Goal: Contribute content: Add original content to the website for others to see

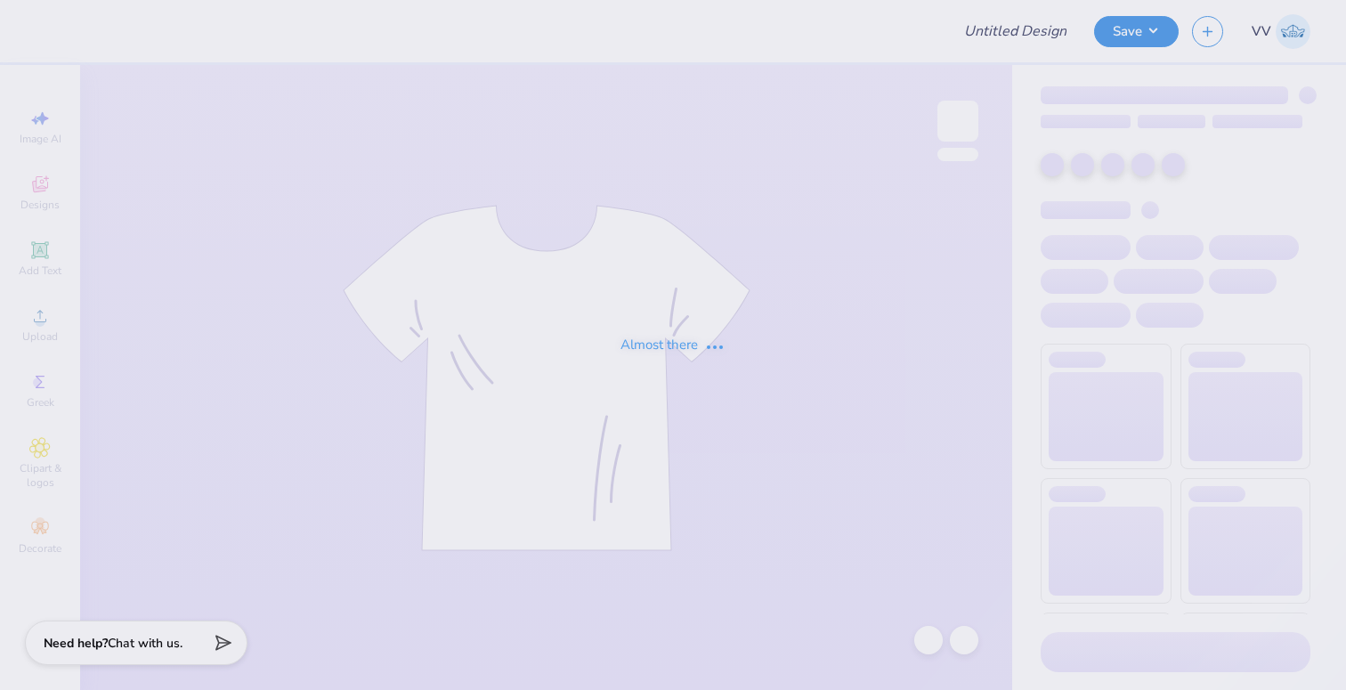
type input "PSA design 2"
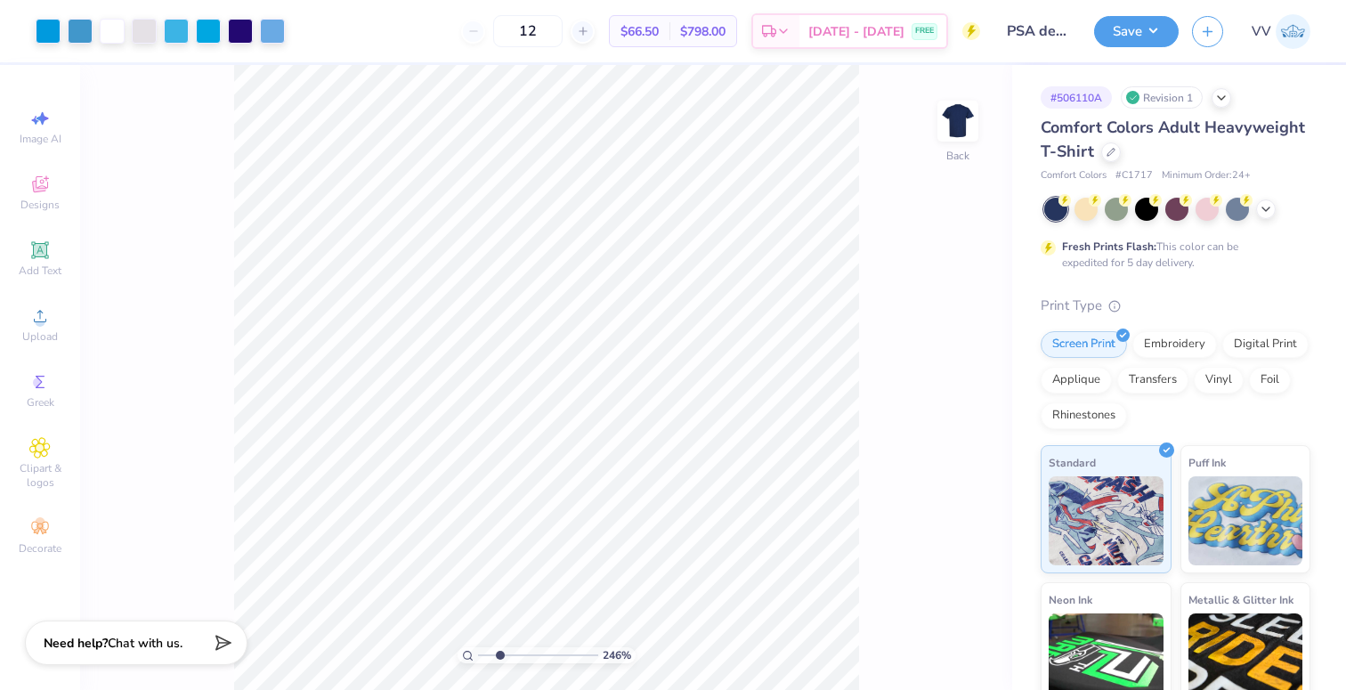
type input "2.42"
click at [499, 656] on input "range" at bounding box center [538, 655] width 120 height 16
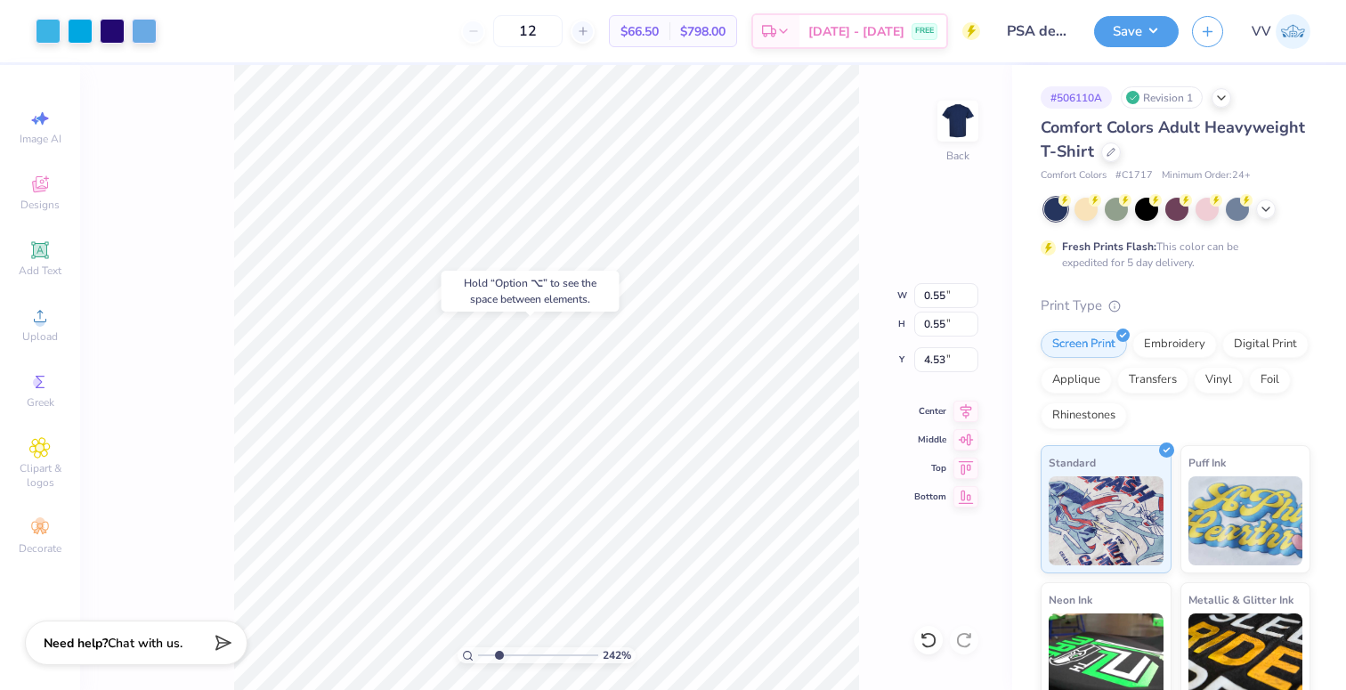
type input "4.53"
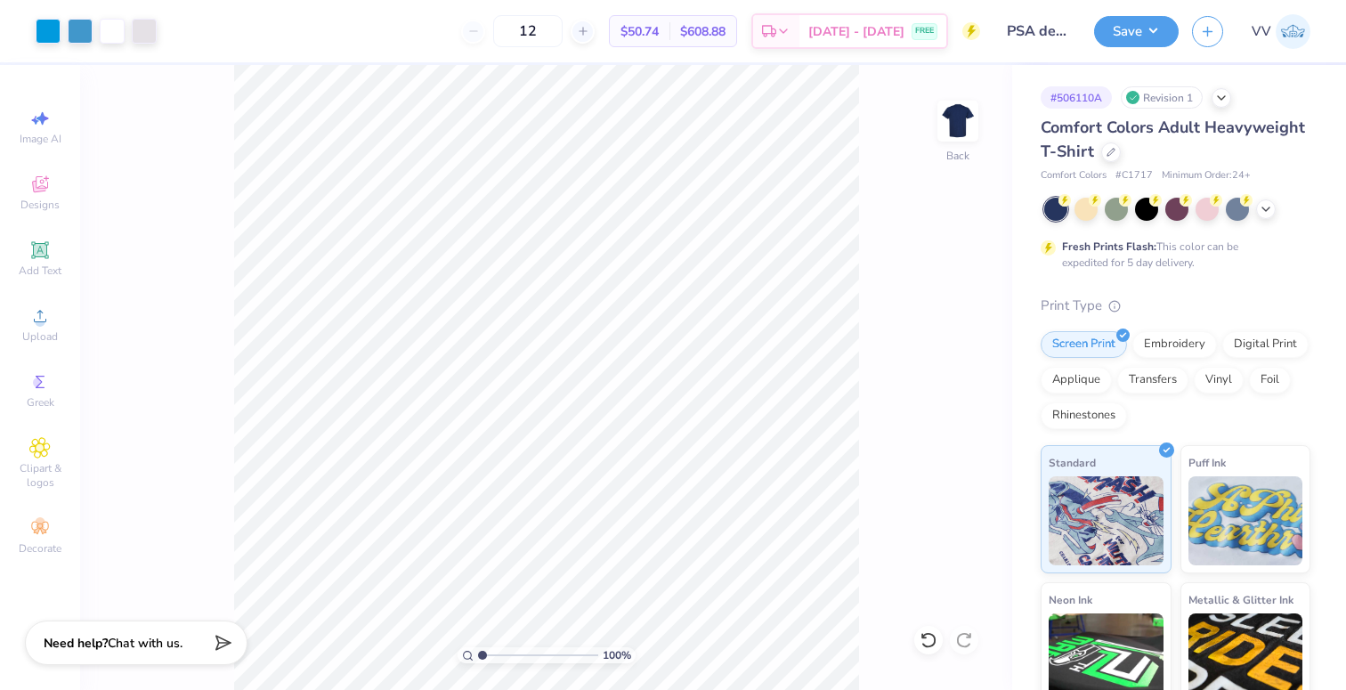
type input "1"
click at [478, 655] on input "range" at bounding box center [538, 655] width 120 height 16
click at [948, 293] on input "7.06" at bounding box center [946, 295] width 64 height 25
type input "4.00"
type input "3.34"
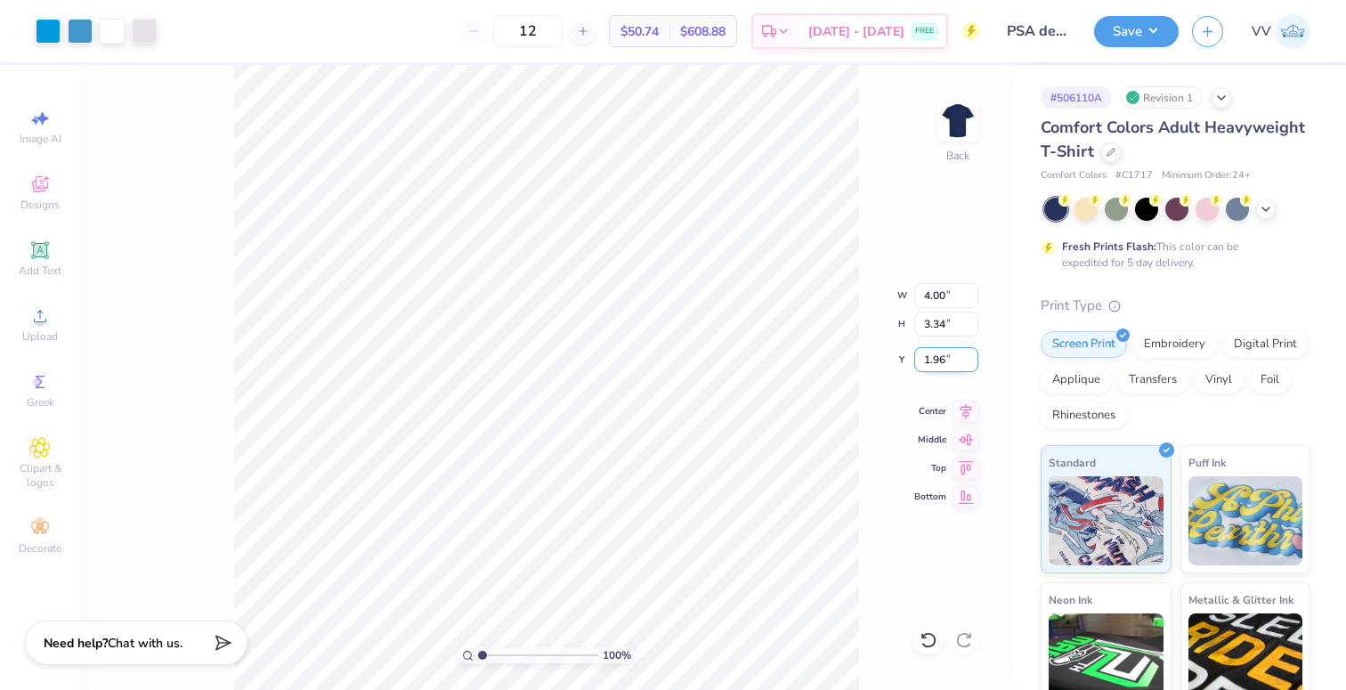
click at [945, 361] on input "1.96" at bounding box center [946, 359] width 64 height 25
type input "2.00"
click at [493, 655] on input "range" at bounding box center [538, 655] width 120 height 16
drag, startPoint x: 499, startPoint y: 654, endPoint x: 516, endPoint y: 652, distance: 17.9
click at [511, 654] on input "range" at bounding box center [538, 655] width 120 height 16
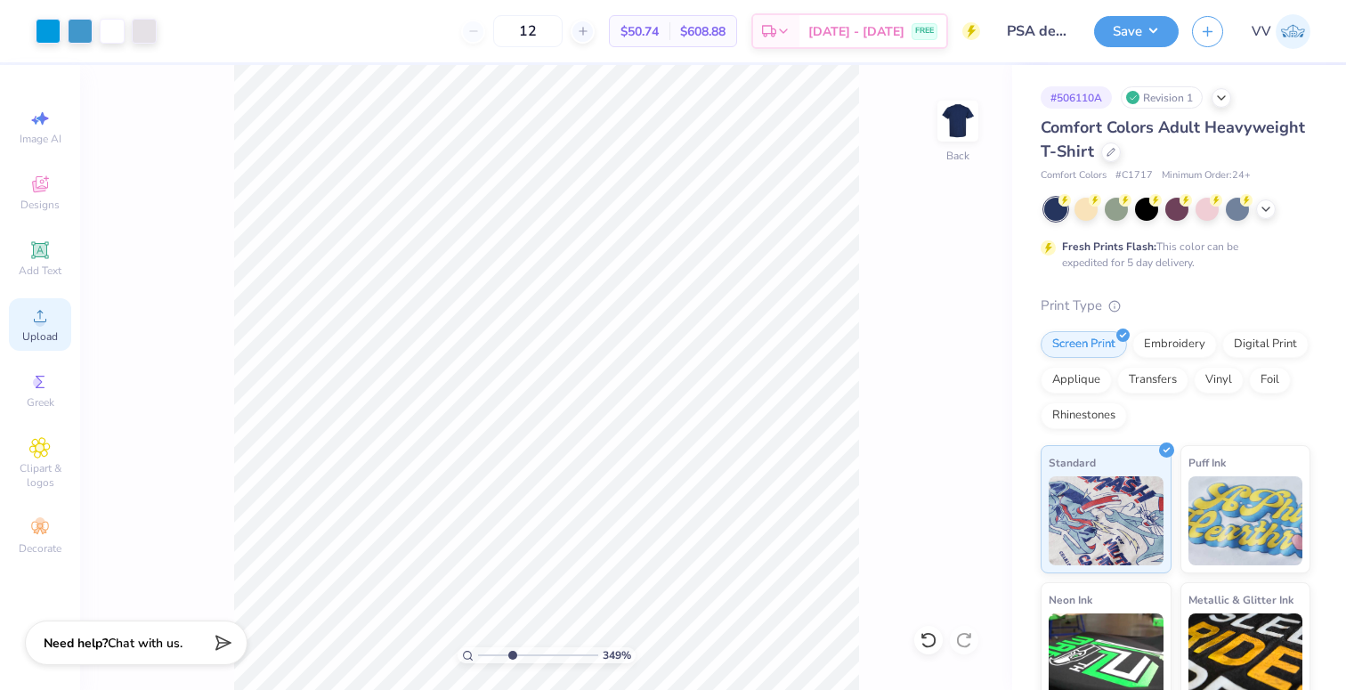
click at [37, 327] on div "Upload" at bounding box center [40, 324] width 62 height 53
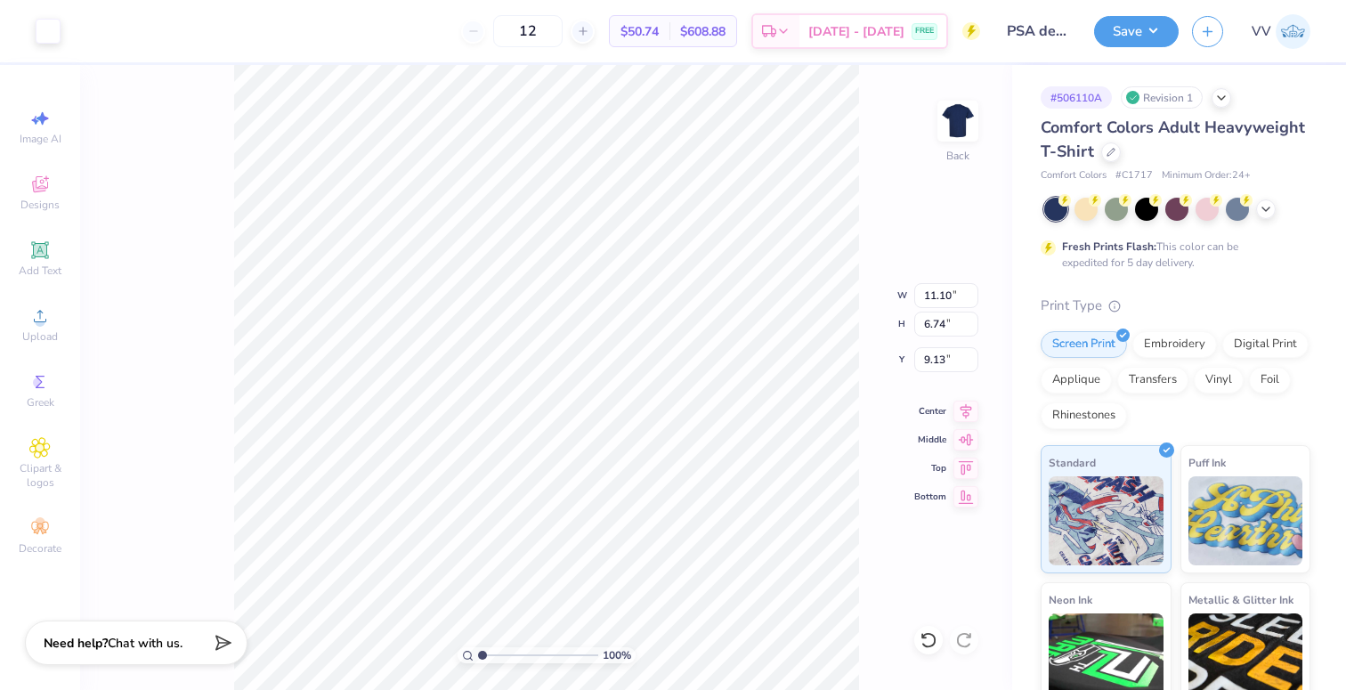
type input "1"
click at [478, 656] on input "range" at bounding box center [538, 655] width 120 height 16
type input "2.39"
type input "1.45"
type input "2.5"
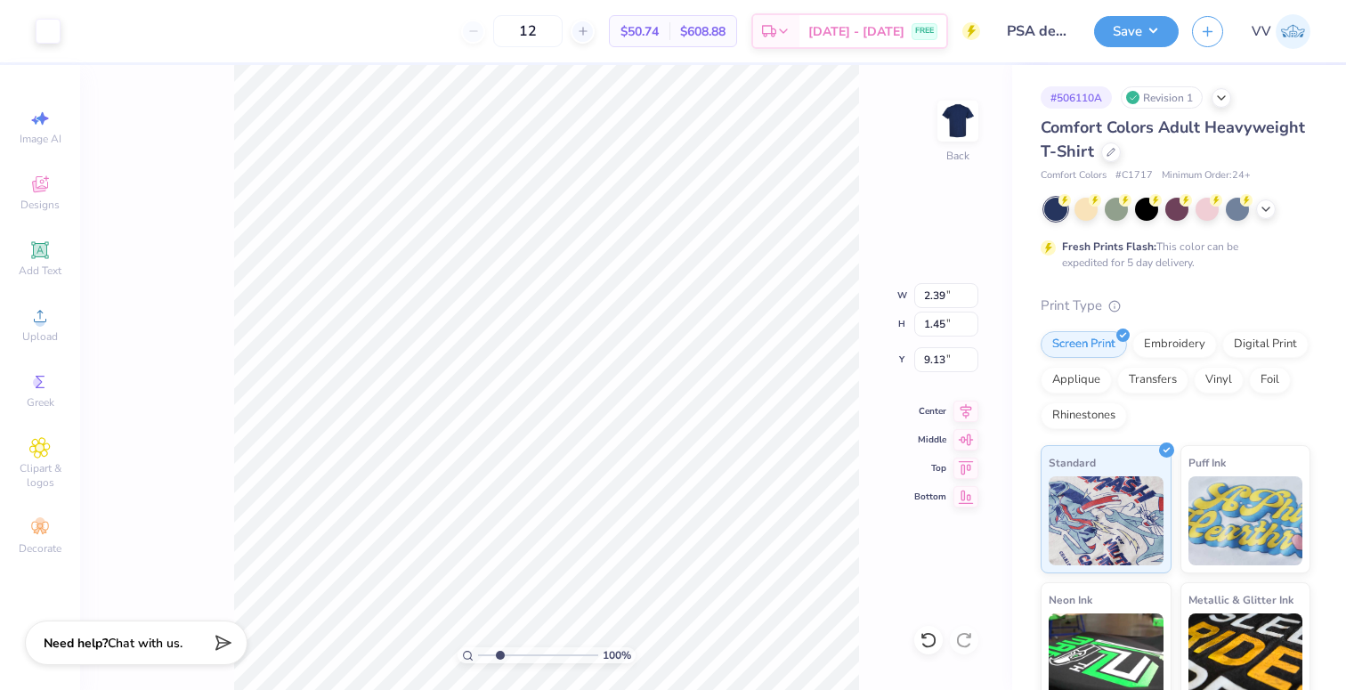
click at [499, 655] on input "range" at bounding box center [538, 655] width 120 height 16
type input "4.18"
click at [932, 296] on input "2.39" at bounding box center [946, 295] width 64 height 25
type input "2.63"
type input "1.60"
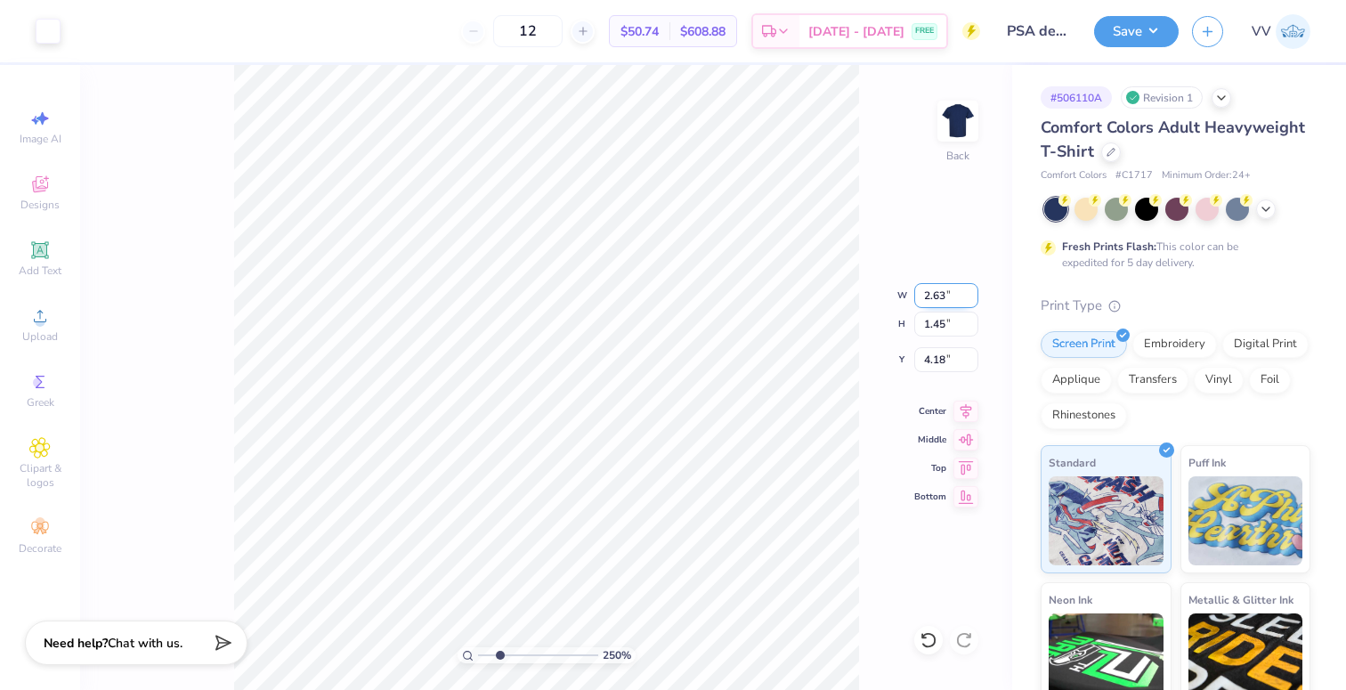
type input "4.11"
click at [924, 325] on input "1.60" at bounding box center [946, 324] width 64 height 25
type input "1.56"
type input "2.57"
type input "4.13"
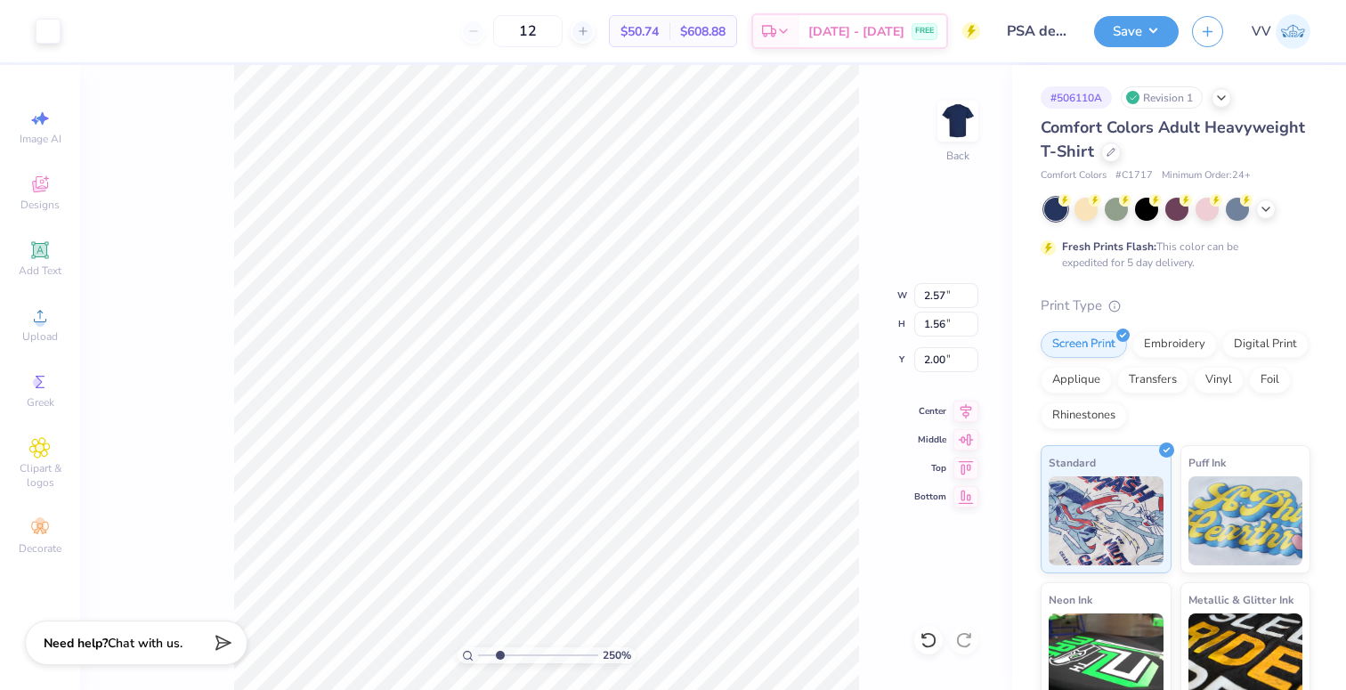
type input "2.00"
type input "5.71"
drag, startPoint x: 502, startPoint y: 653, endPoint x: 542, endPoint y: 651, distance: 40.1
click at [538, 655] on input "range" at bounding box center [538, 655] width 120 height 16
type input "2.04"
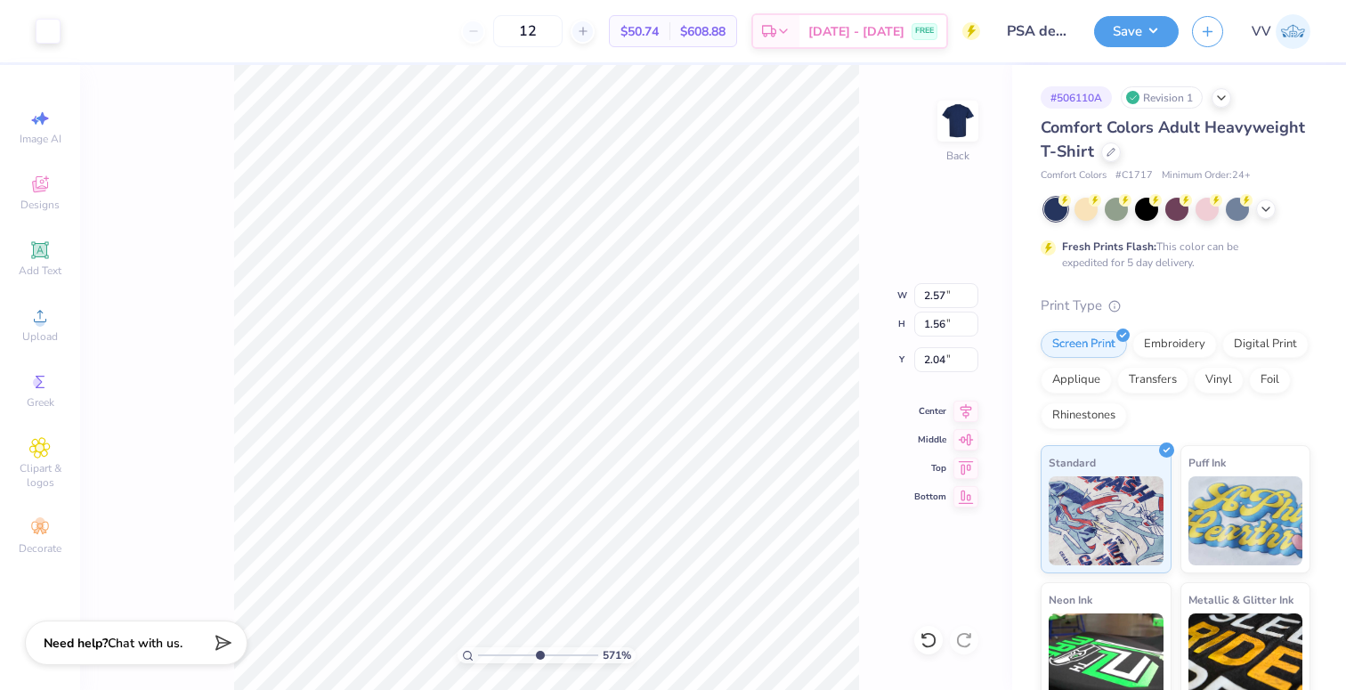
type input "2.61"
type input "1.59"
type input "2.57"
type input "1.56"
type input "2.00"
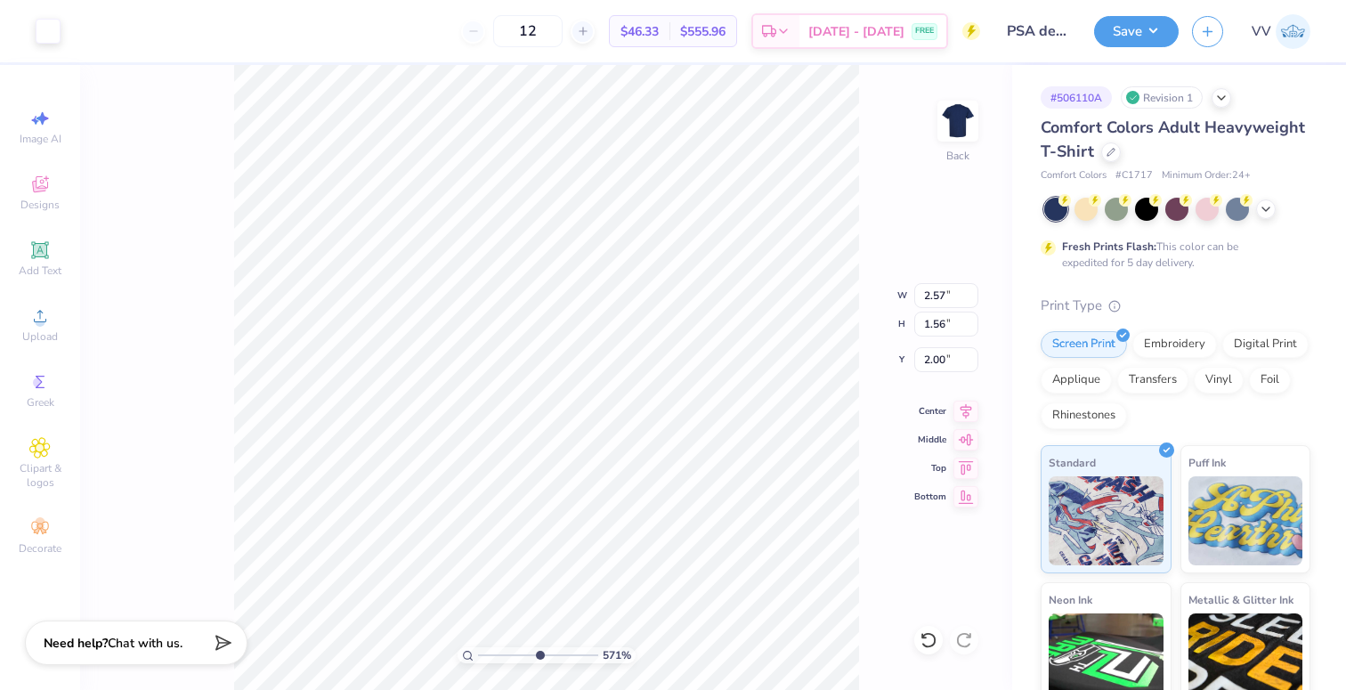
type input "2.02"
type input "10"
drag, startPoint x: 570, startPoint y: 657, endPoint x: 599, endPoint y: 656, distance: 29.4
click at [596, 660] on div "1000 %" at bounding box center [547, 655] width 178 height 16
type input "2.05"
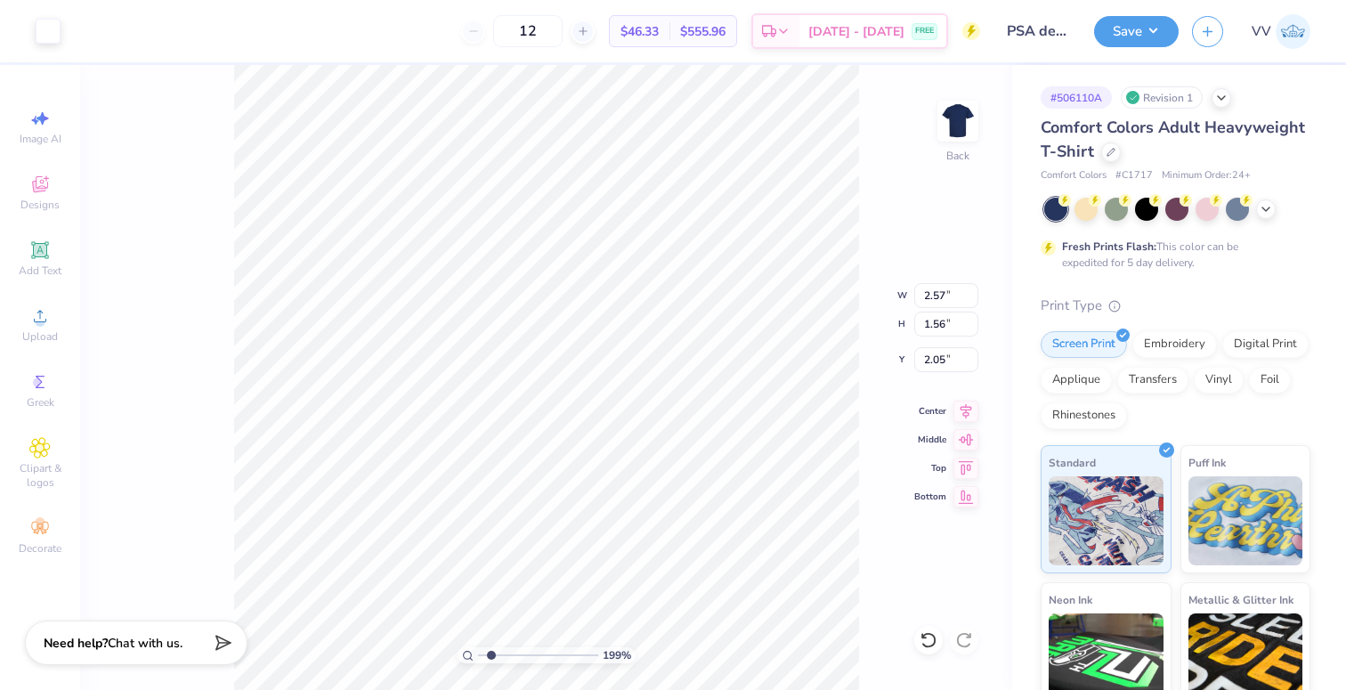
drag, startPoint x: 526, startPoint y: 652, endPoint x: 491, endPoint y: 652, distance: 35.6
click at [491, 652] on input "range" at bounding box center [538, 655] width 120 height 16
type input "3.89"
drag, startPoint x: 491, startPoint y: 653, endPoint x: 516, endPoint y: 649, distance: 25.2
click at [516, 649] on input "range" at bounding box center [538, 655] width 120 height 16
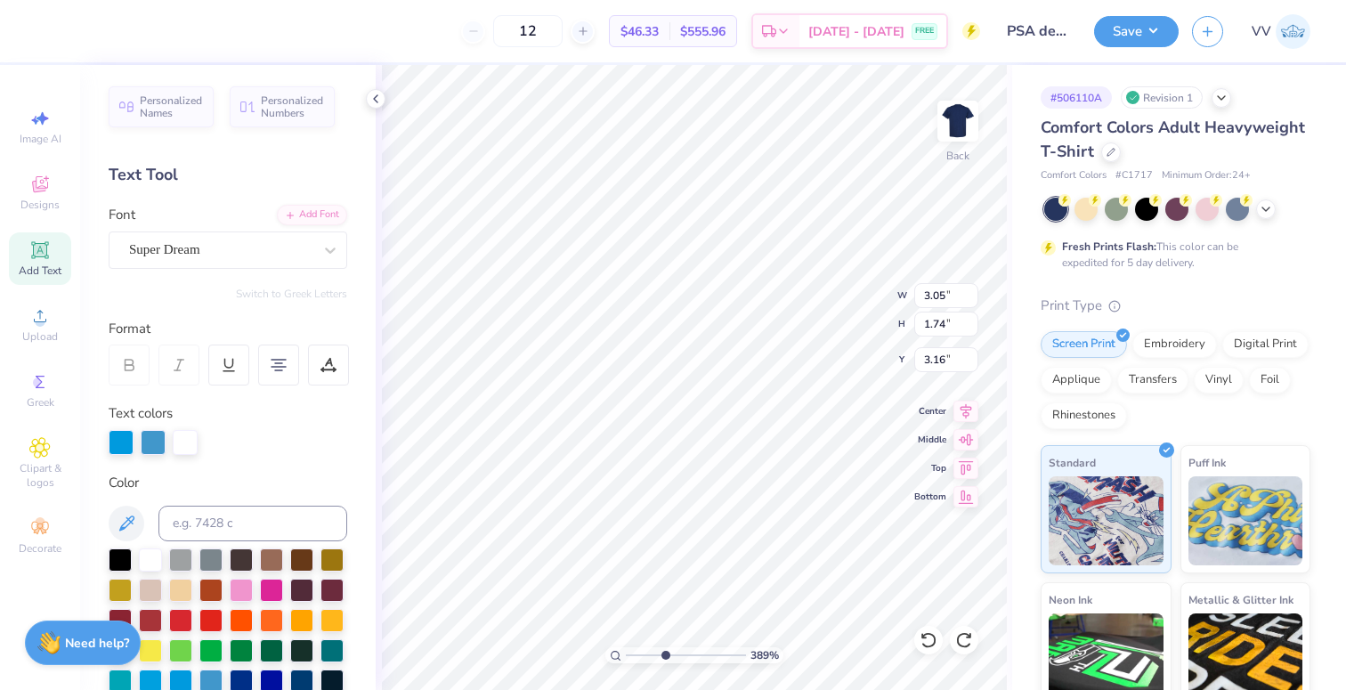
type input "3.17"
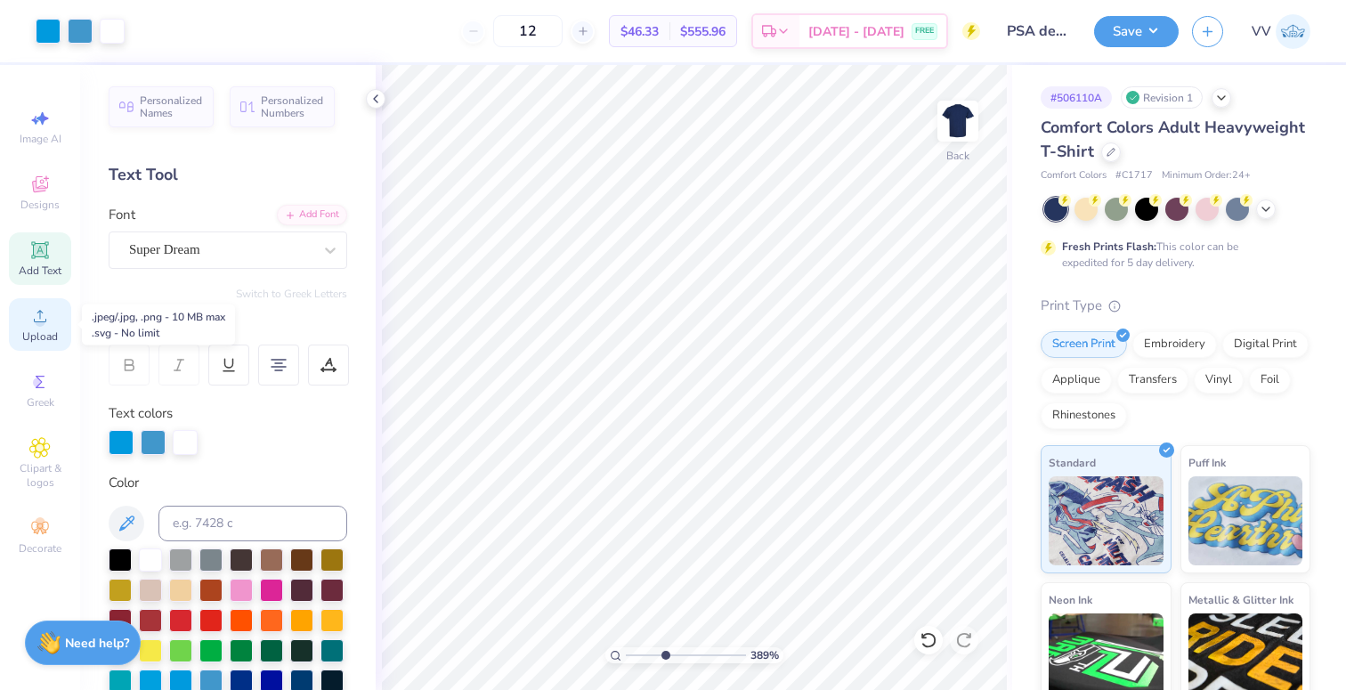
click at [36, 320] on circle at bounding box center [40, 322] width 10 height 10
click at [35, 253] on icon at bounding box center [39, 249] width 13 height 13
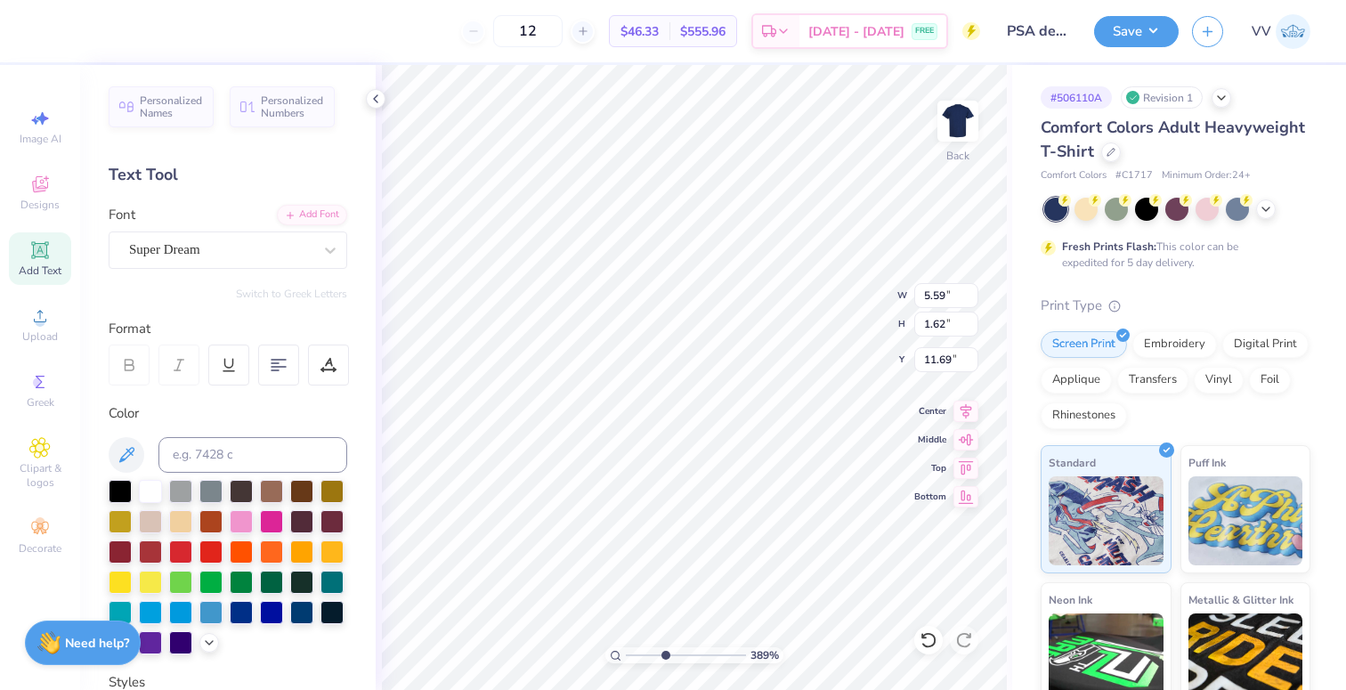
type textarea "Psychology"
type input "12.00"
type input "2.01"
type input "11.49"
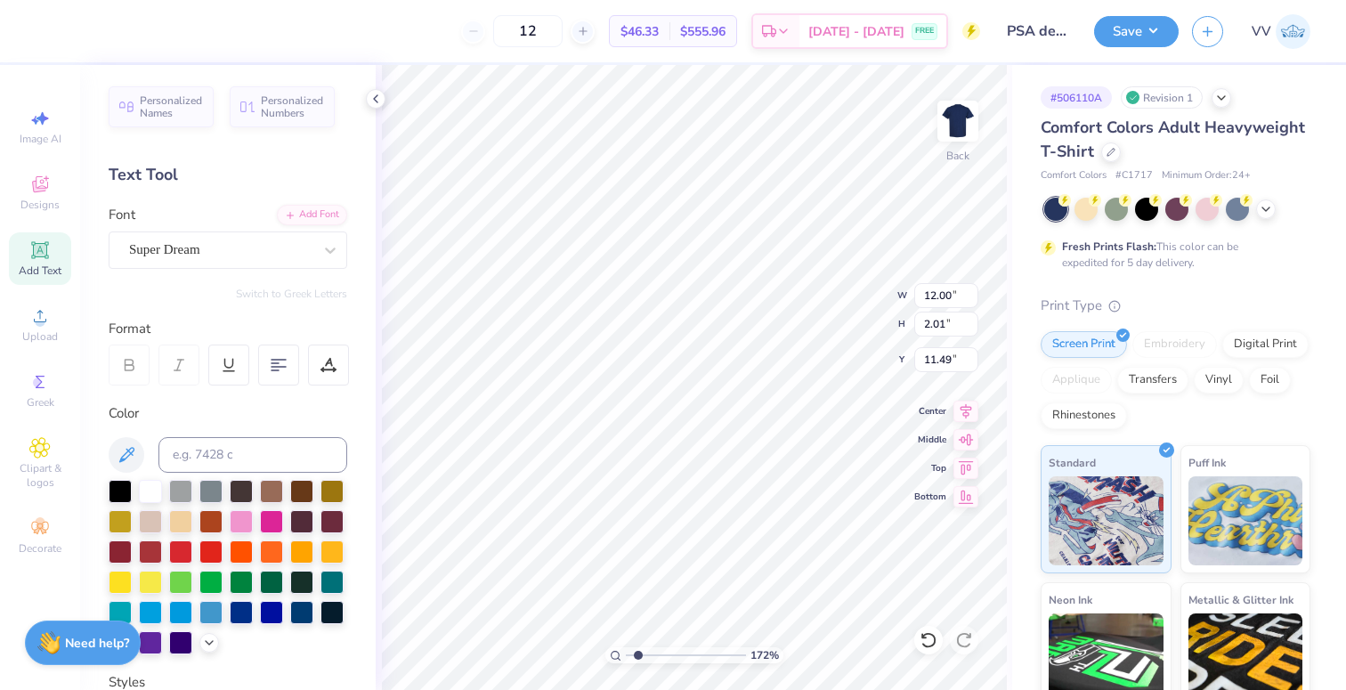
type input "1.68"
click at [637, 657] on input "range" at bounding box center [686, 655] width 120 height 16
type input "3.05"
type input "0.51"
type input "2.47"
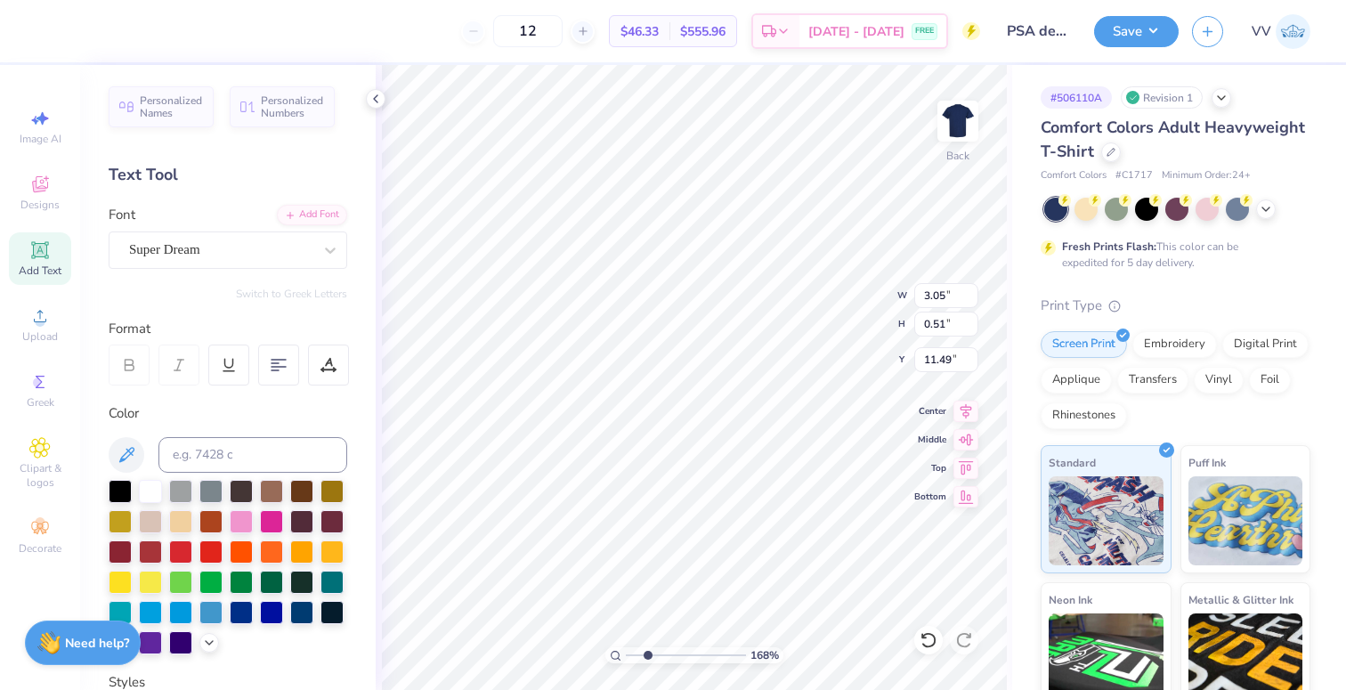
click at [647, 657] on input "range" at bounding box center [686, 655] width 120 height 16
click at [128, 493] on div at bounding box center [120, 489] width 23 height 23
type input "4.49"
type input "4.36"
click at [670, 656] on input "range" at bounding box center [686, 655] width 120 height 16
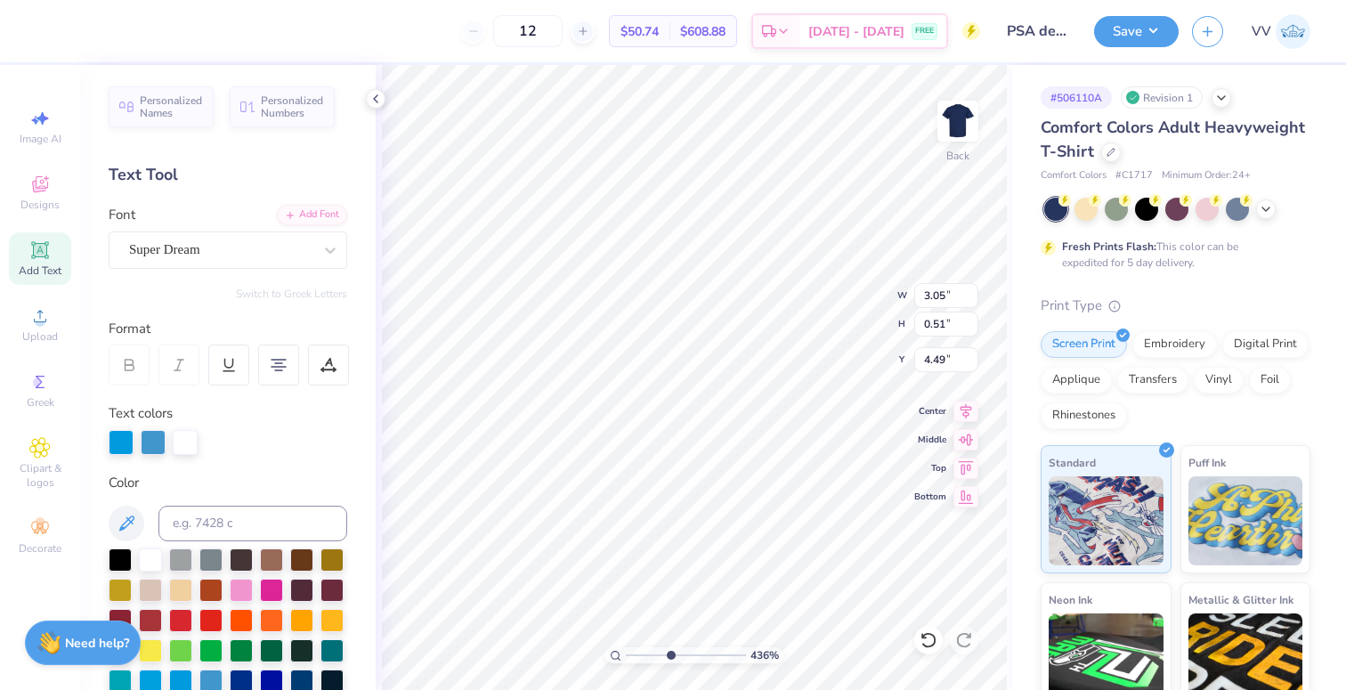
type input "1.74"
type input "3.17"
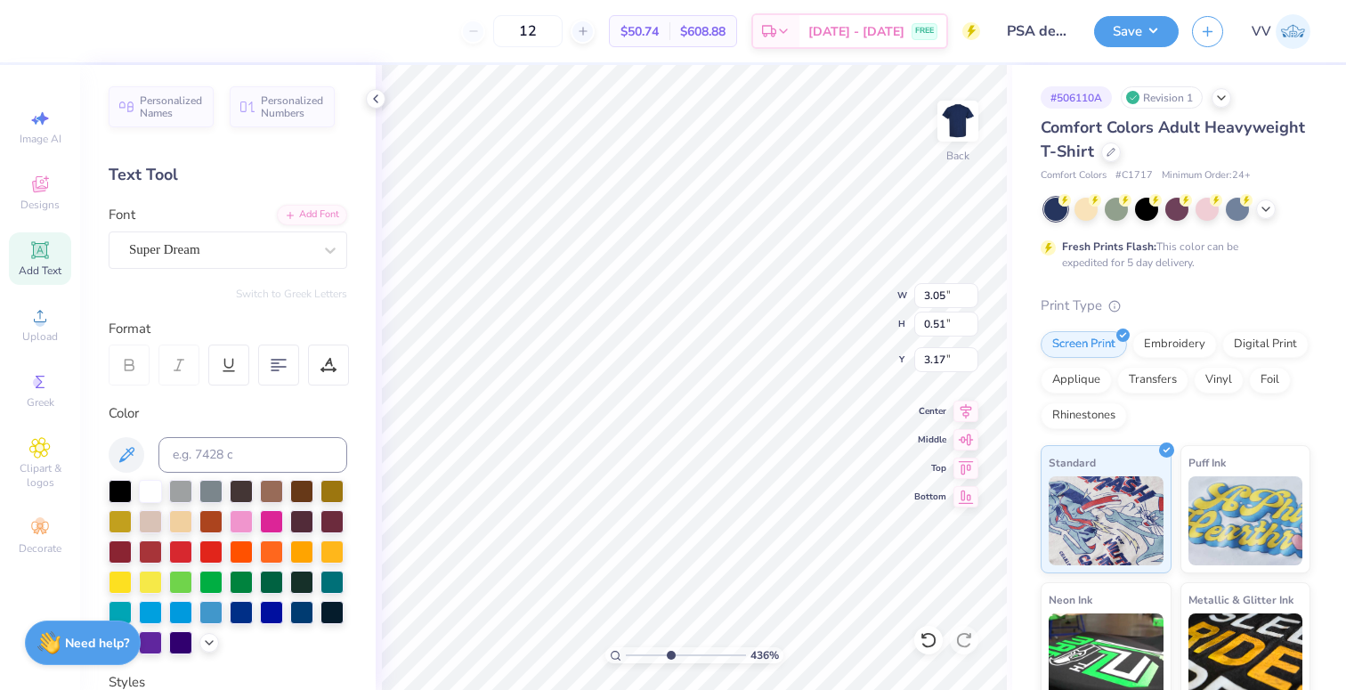
type input "3.17"
type input "5.58"
click at [684, 654] on input "range" at bounding box center [686, 655] width 120 height 16
type input "2.92"
type input "0.49"
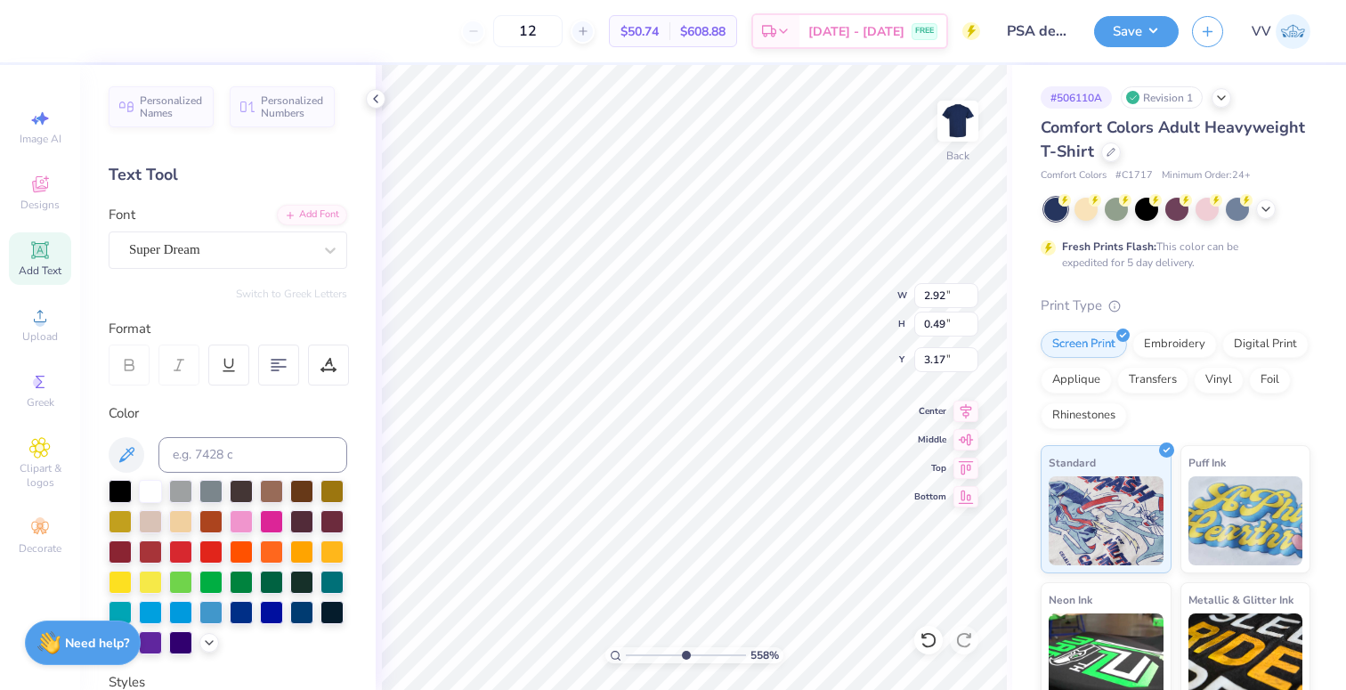
type input "3.79"
type textarea "Student"
type input "2.07"
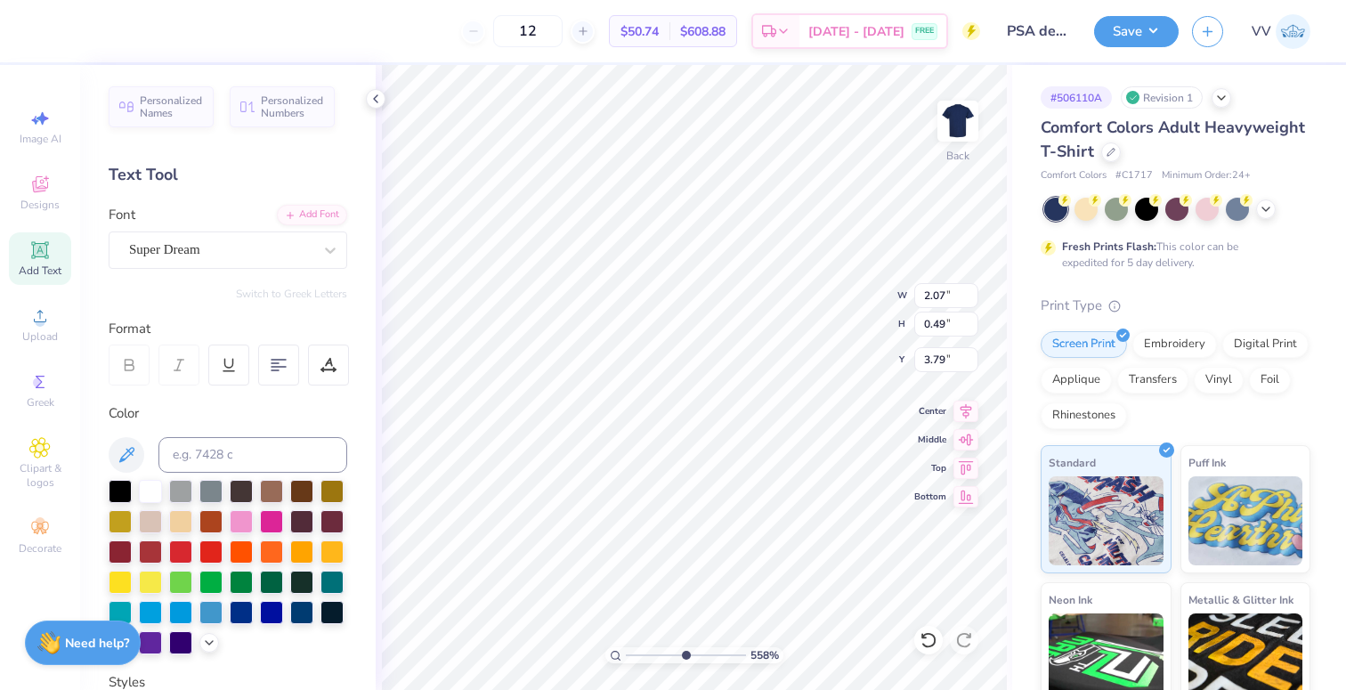
type input "0.41"
type input "4.50"
type textarea "Association"
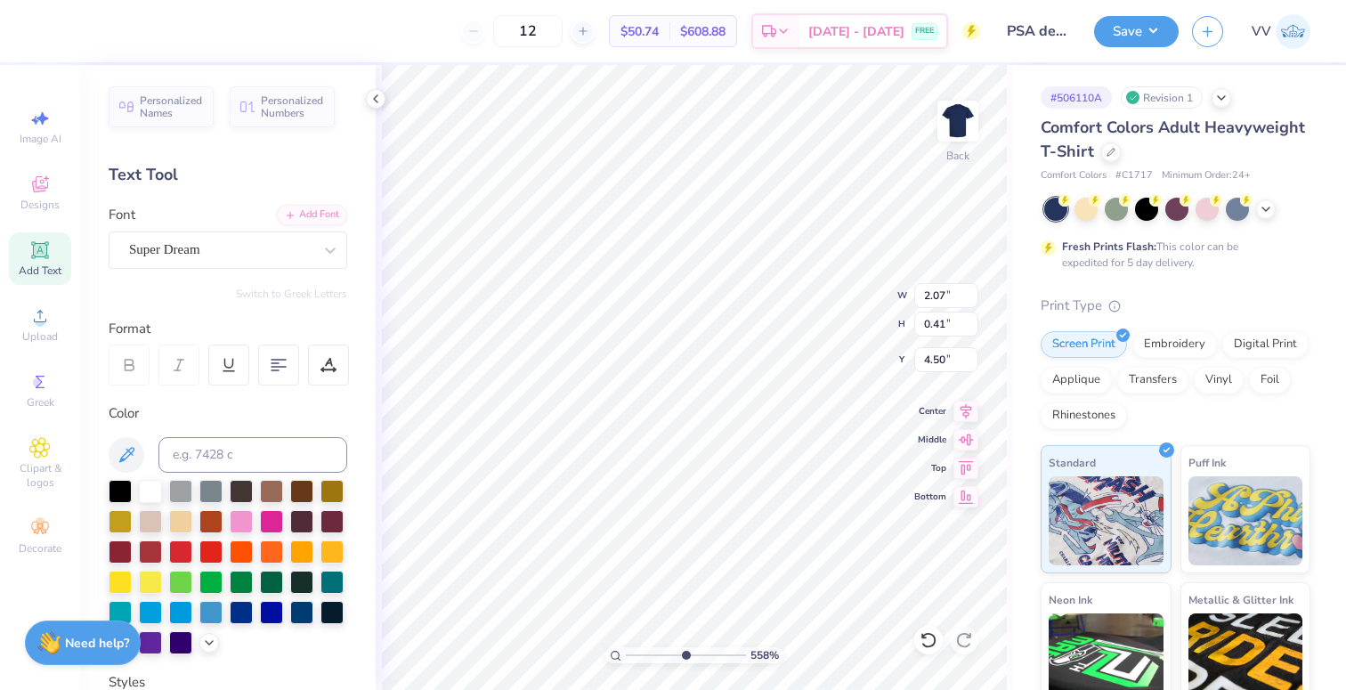
type input "3.06"
type input "0.39"
type input "1.90"
type input "0.22"
type input "5.08"
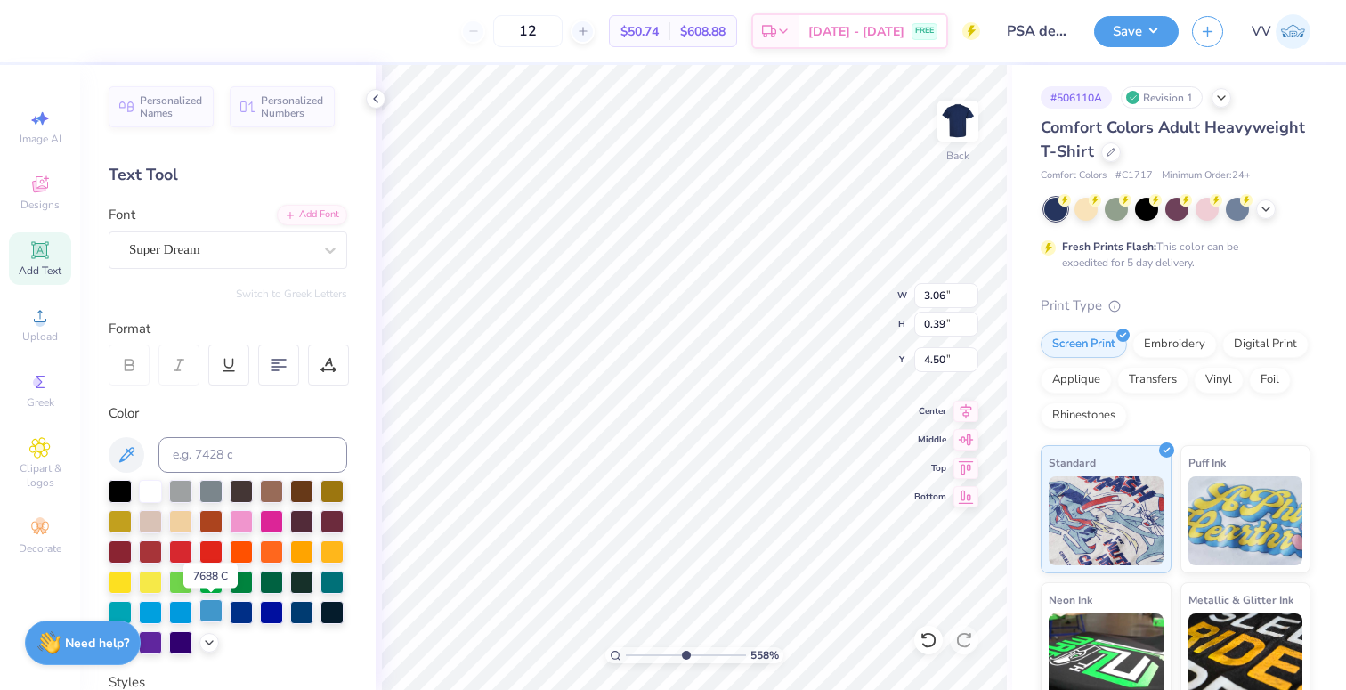
click at [212, 607] on div at bounding box center [210, 610] width 23 height 23
type input "2.92"
type input "0.49"
type input "3.17"
click at [216, 609] on div at bounding box center [210, 610] width 23 height 23
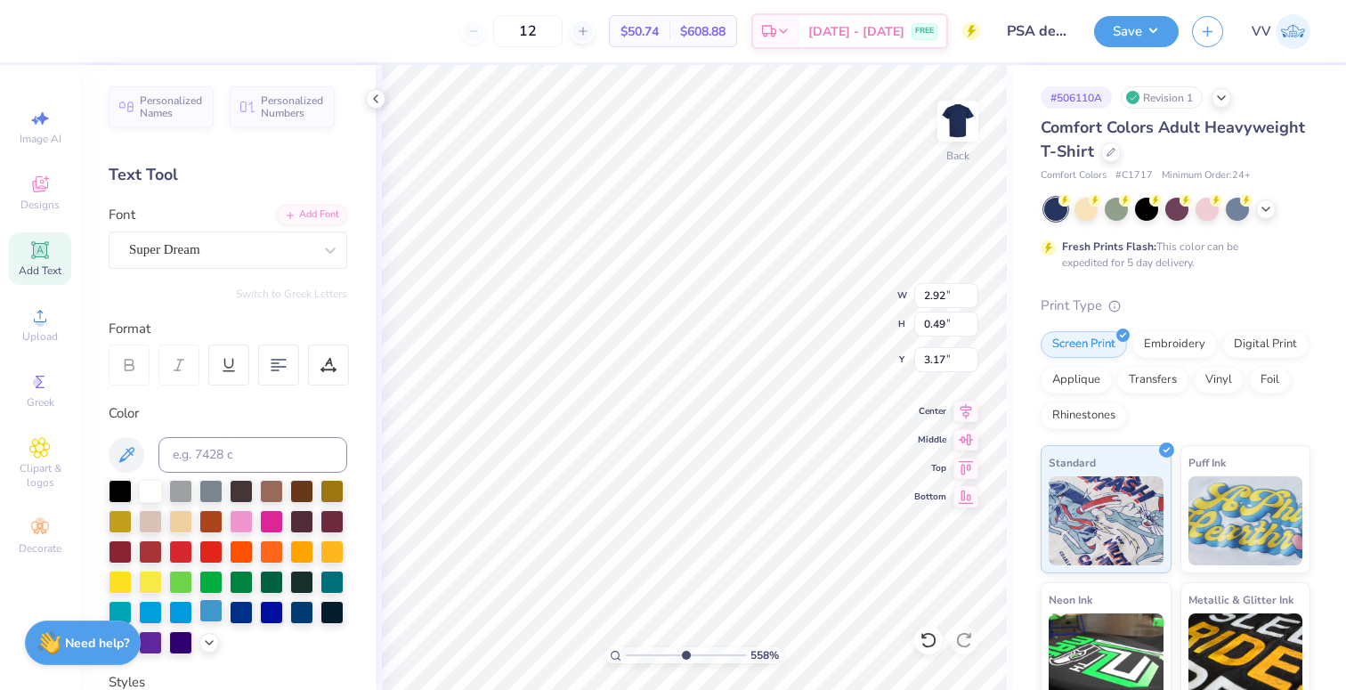
type input "2.07"
type input "0.41"
type input "3.83"
click at [148, 488] on div at bounding box center [150, 489] width 23 height 23
type input "3.06"
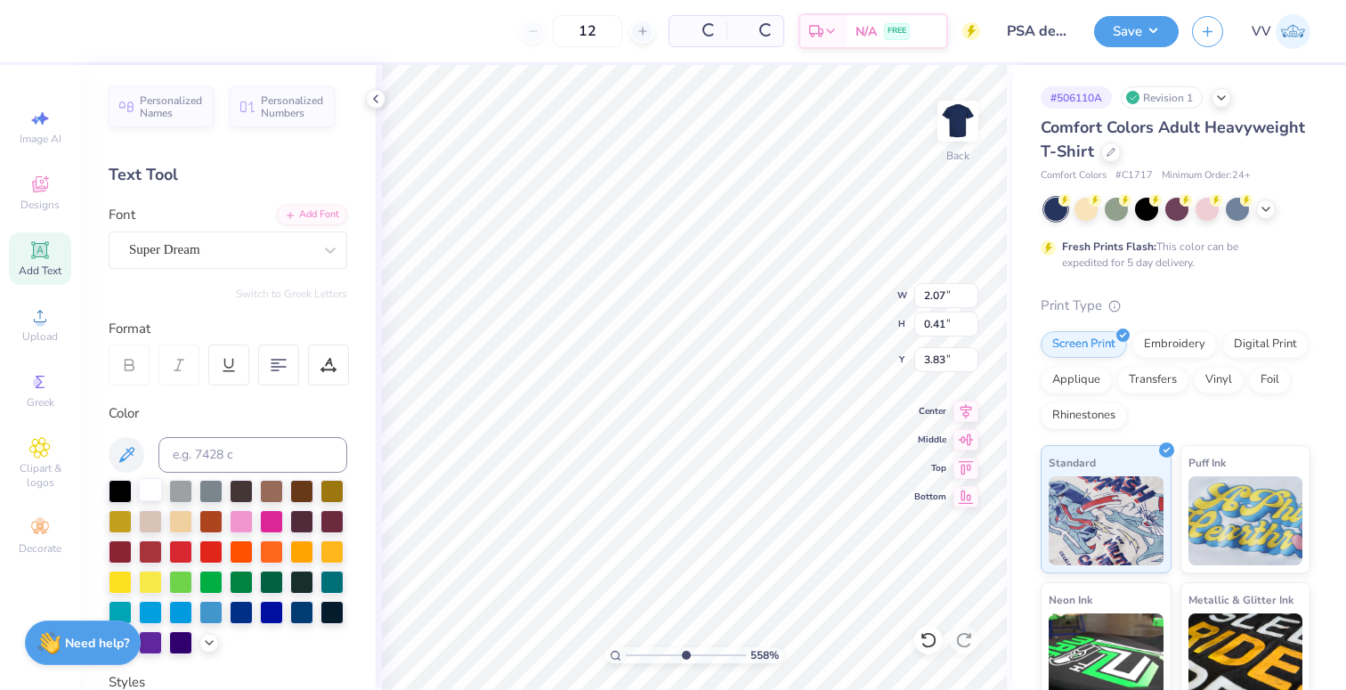
type input "1.07"
type input "3.84"
type input "1.60"
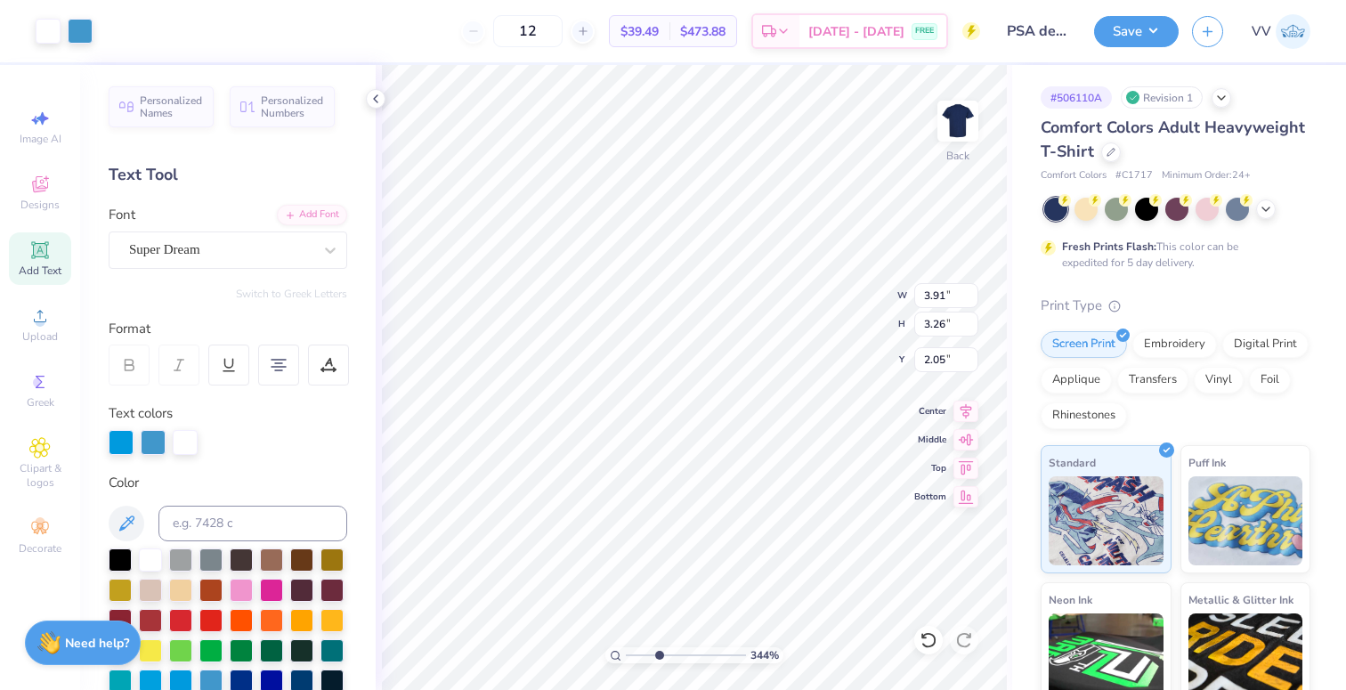
drag, startPoint x: 680, startPoint y: 652, endPoint x: 659, endPoint y: 654, distance: 21.5
click at [659, 654] on input "range" at bounding box center [686, 655] width 120 height 16
click at [630, 662] on input "range" at bounding box center [686, 655] width 120 height 16
type input "4.27"
click at [669, 660] on input "range" at bounding box center [686, 655] width 120 height 16
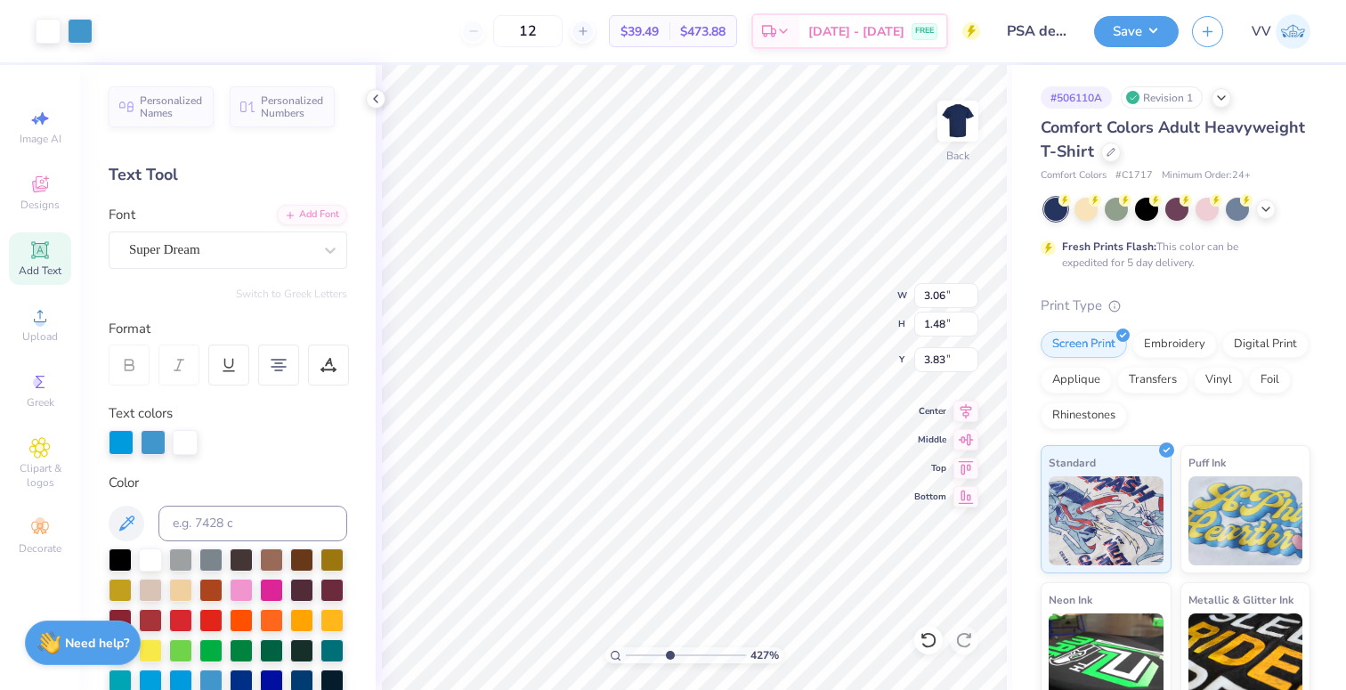
type input "3.72"
type input "0.80"
type input "4.23"
type input "1.21"
drag, startPoint x: 659, startPoint y: 653, endPoint x: 634, endPoint y: 653, distance: 24.9
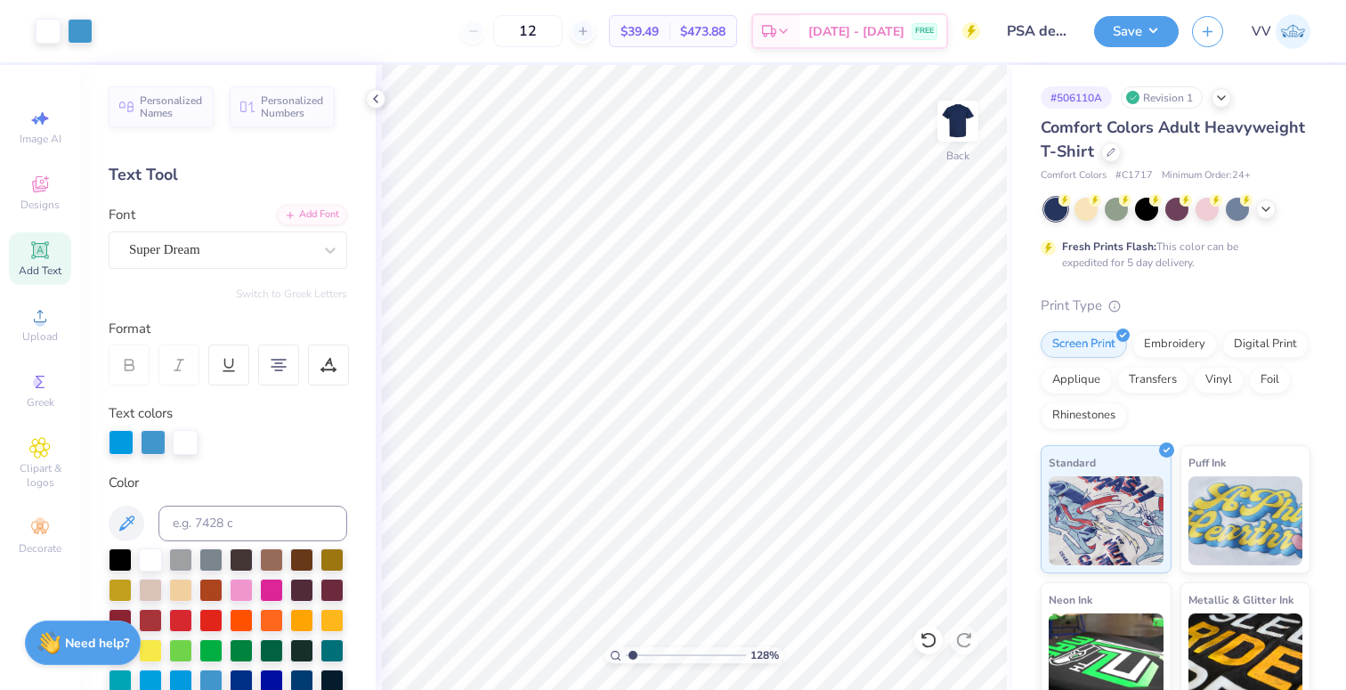
click at [632, 655] on input "range" at bounding box center [686, 655] width 120 height 16
click at [942, 294] on input "3.91" at bounding box center [946, 295] width 64 height 25
type input "4.00"
type input "3.06"
type input "2.00"
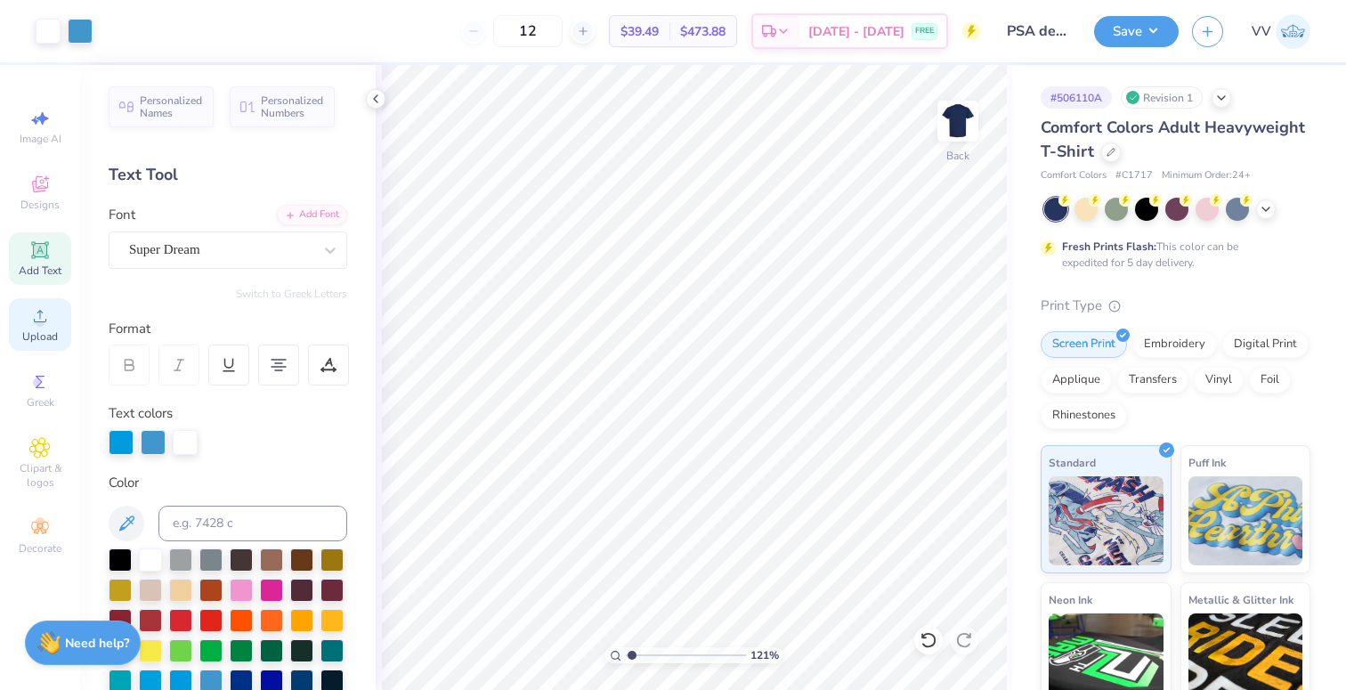
click at [40, 325] on circle at bounding box center [40, 322] width 10 height 10
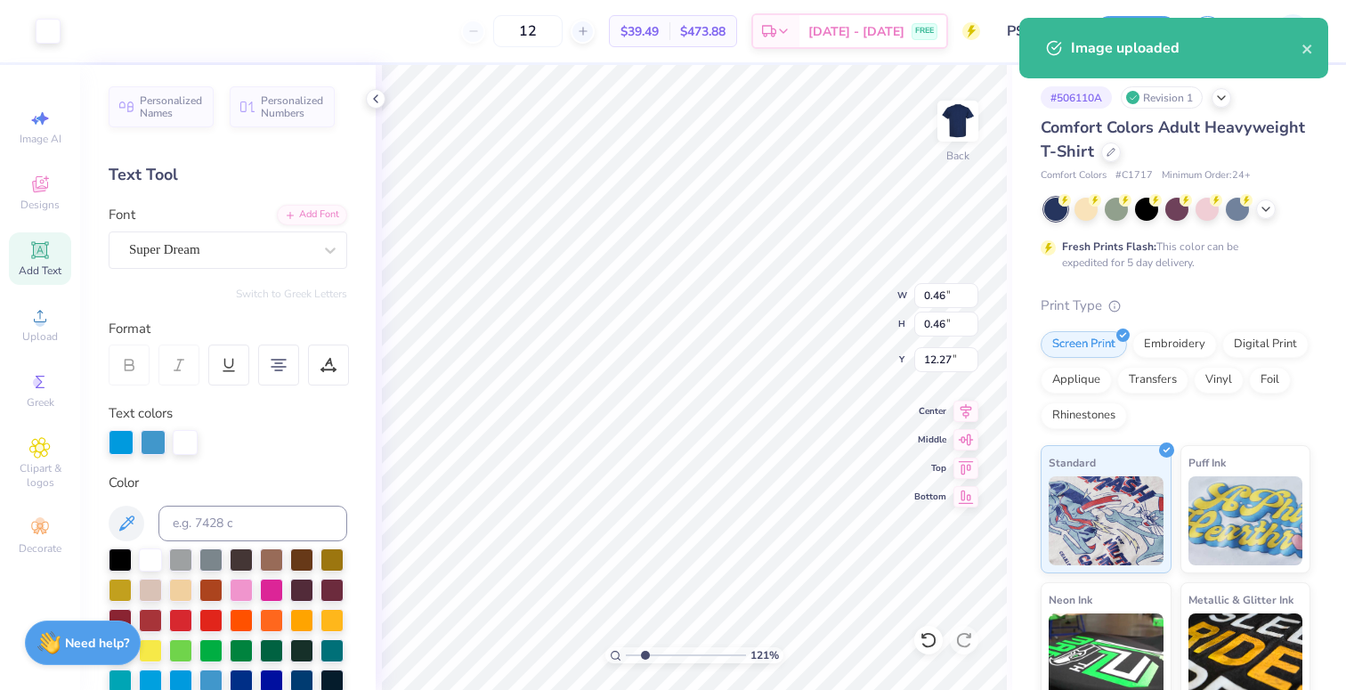
type input "2.29"
click at [645, 654] on input "range" at bounding box center [686, 655] width 120 height 16
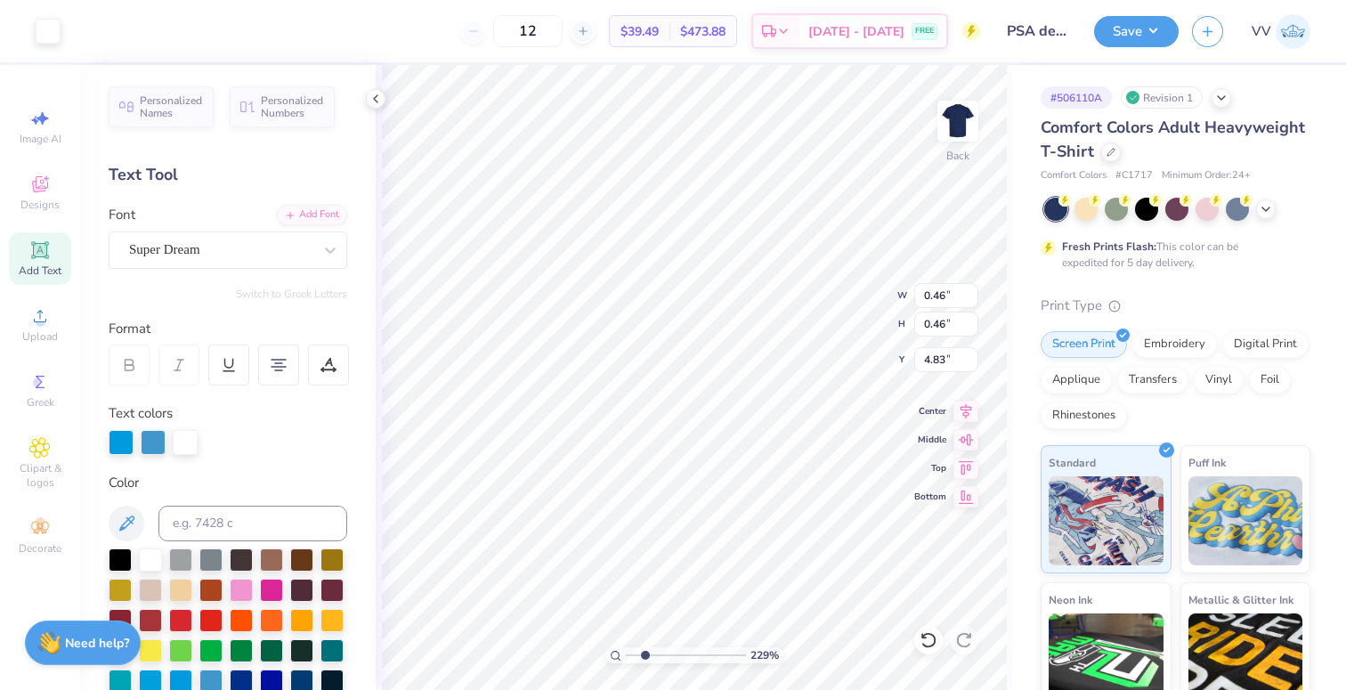
type input "4.83"
type input "5.3"
click at [681, 654] on input "range" at bounding box center [686, 655] width 120 height 16
type input "0.12"
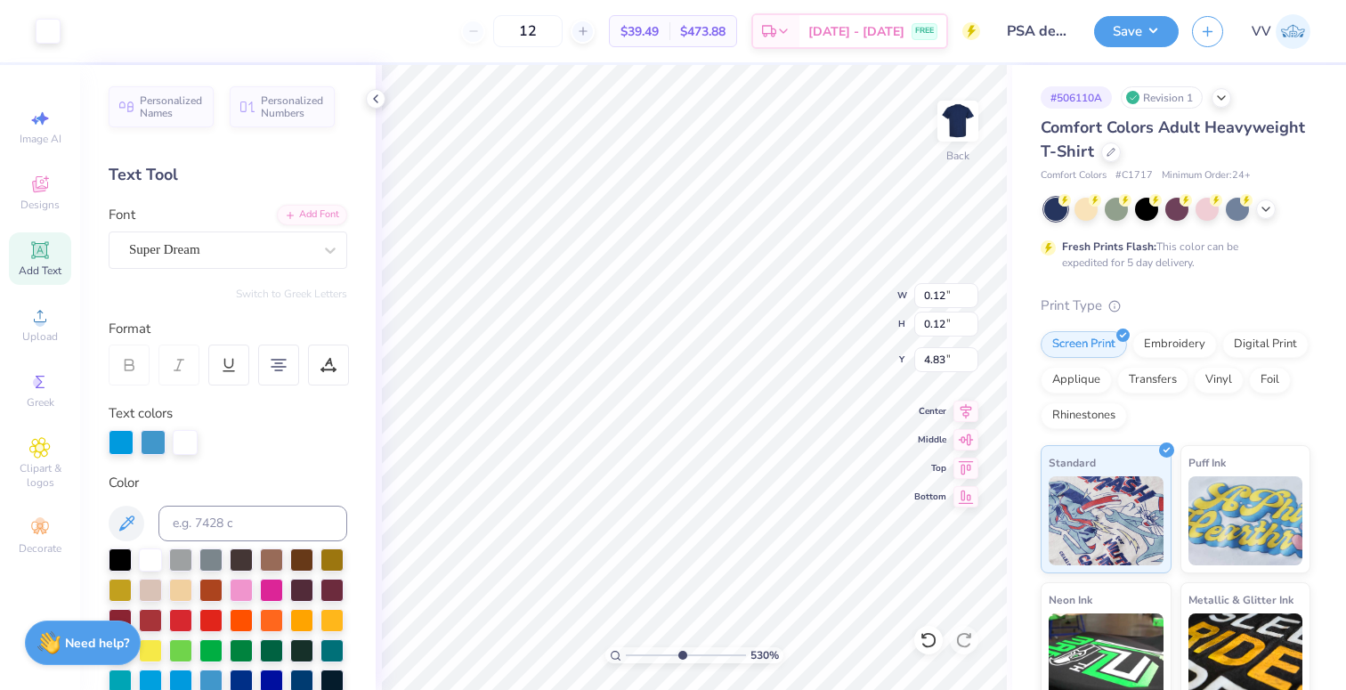
type input "4.82"
type input "1"
drag, startPoint x: 662, startPoint y: 656, endPoint x: 613, endPoint y: 652, distance: 49.2
click at [613, 652] on div "100 %" at bounding box center [694, 655] width 178 height 16
click at [1124, 34] on button "Save" at bounding box center [1136, 28] width 85 height 31
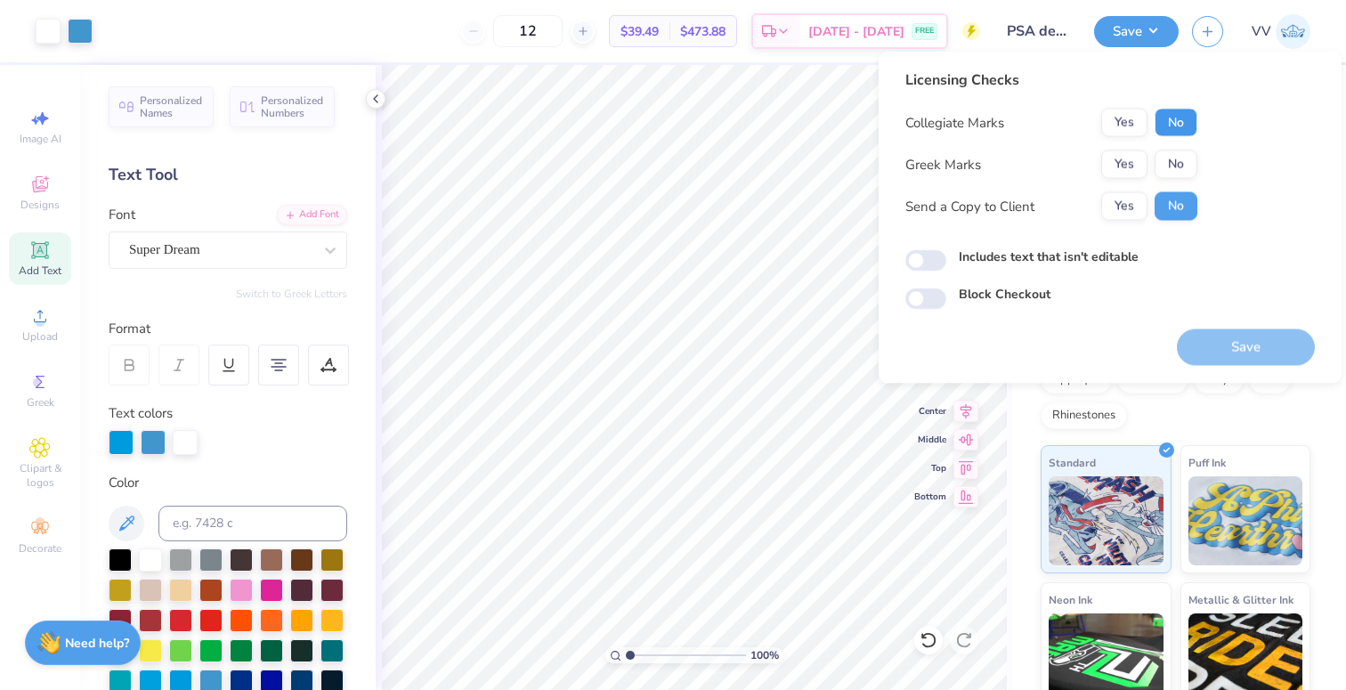
click at [1172, 125] on button "No" at bounding box center [1176, 123] width 43 height 28
click at [1173, 164] on button "No" at bounding box center [1176, 164] width 43 height 28
drag, startPoint x: 1254, startPoint y: 342, endPoint x: 1239, endPoint y: 331, distance: 17.8
click at [1253, 342] on button "Save" at bounding box center [1246, 347] width 138 height 37
